Goal: Communication & Community: Answer question/provide support

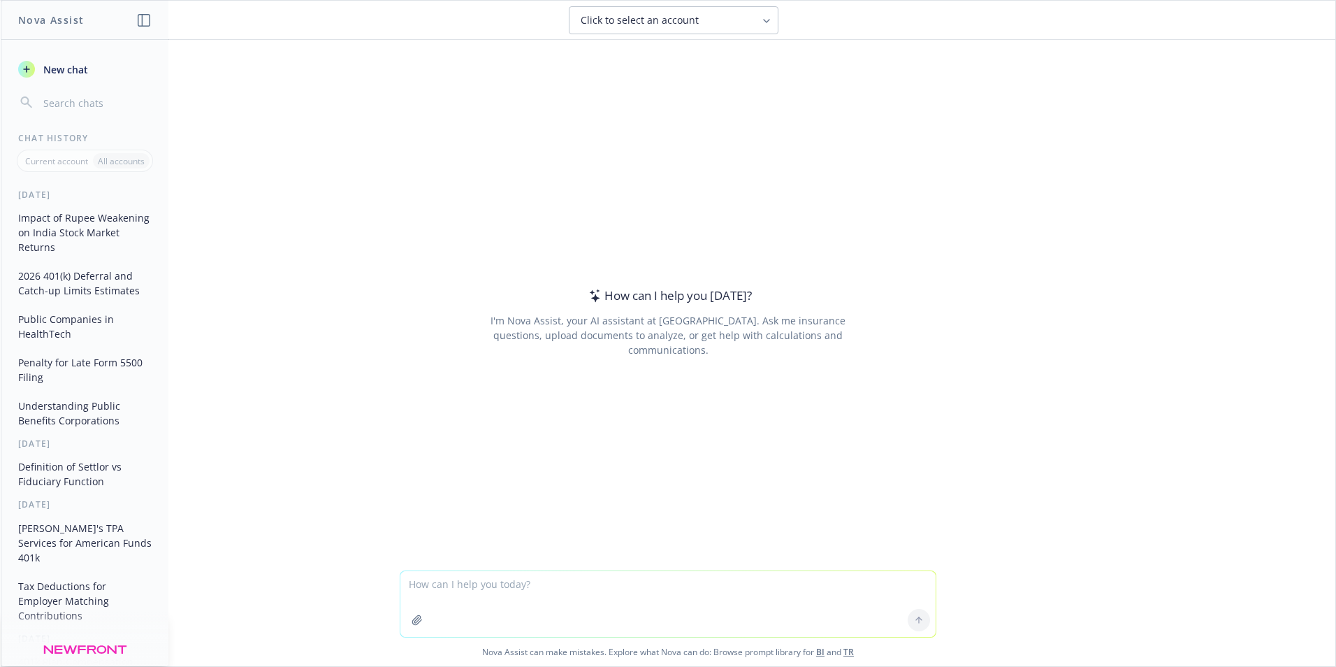
click at [436, 585] on textarea at bounding box center [667, 604] width 535 height 66
click at [880, 579] on textarea "I'm an advisor for 401k plan sponsors. Secure 2.0 had a provision in it that in…" at bounding box center [667, 604] width 535 height 66
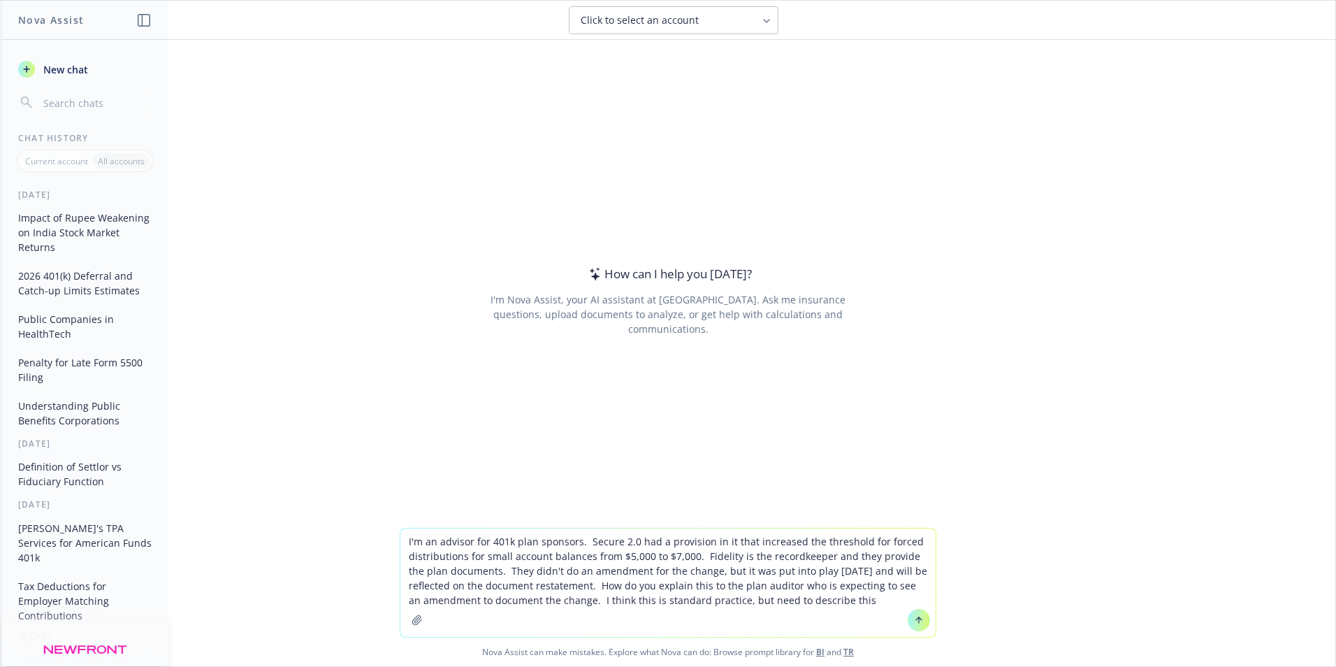
type textarea "I'm an advisor for 401k plan sponsors. Secure 2.0 had a provision in it that in…"
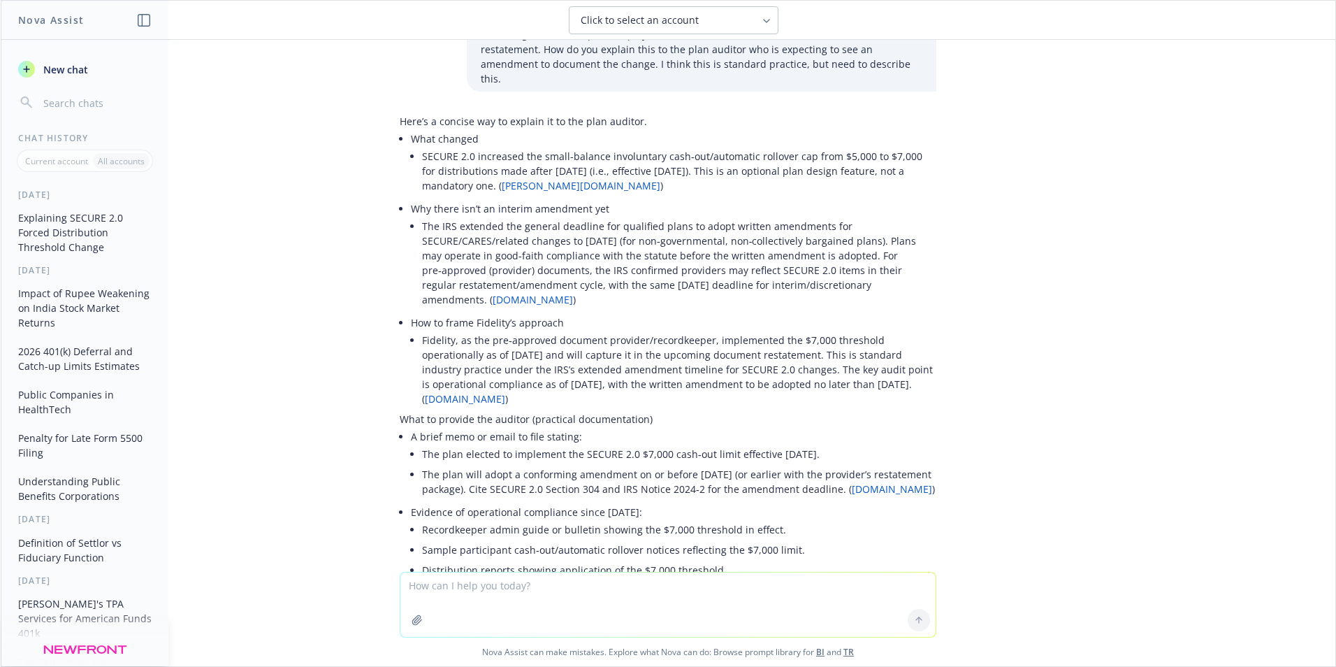
scroll to position [6, 0]
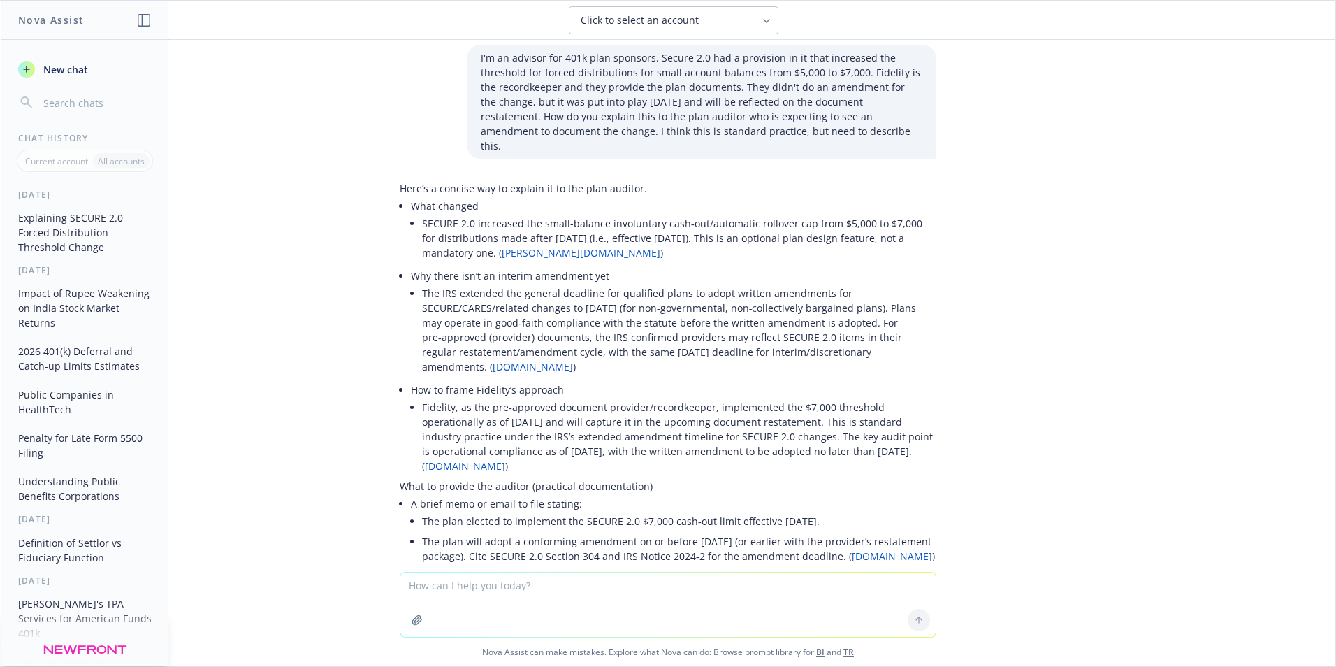
click at [505, 459] on link "[DOMAIN_NAME]" at bounding box center [465, 465] width 80 height 13
